Goal: Check status

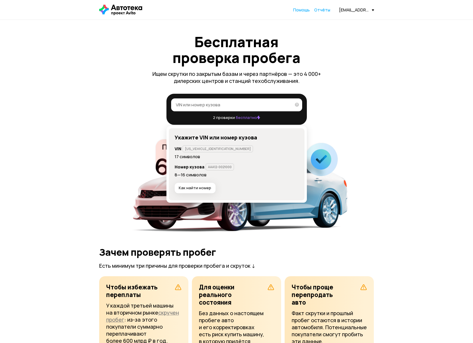
drag, startPoint x: 244, startPoint y: 105, endPoint x: 269, endPoint y: 109, distance: 24.9
click at [245, 106] on input "VIN или номер кузова" at bounding box center [233, 105] width 115 height 6
click at [208, 104] on input "VIN или номер кузова" at bounding box center [233, 105] width 115 height 6
click at [223, 99] on label "VIN или номер кузова" at bounding box center [236, 104] width 131 height 13
click at [223, 102] on input "VIN или номер кузова" at bounding box center [233, 105] width 115 height 6
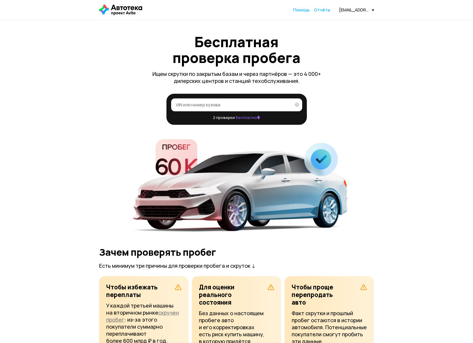
click at [229, 103] on input "VIN или номер кузова" at bounding box center [233, 105] width 115 height 6
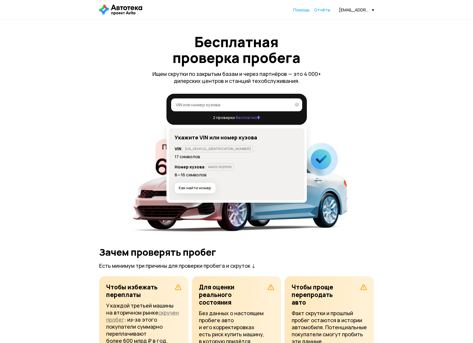
paste input "Z8NTANT31DS123493"
type input "Z8NTANT31DS123493"
click at [296, 105] on icon at bounding box center [295, 104] width 8 height 12
click at [288, 105] on input "Z8NTANT31DS123493" at bounding box center [232, 105] width 112 height 6
